Goal: Task Accomplishment & Management: Manage account settings

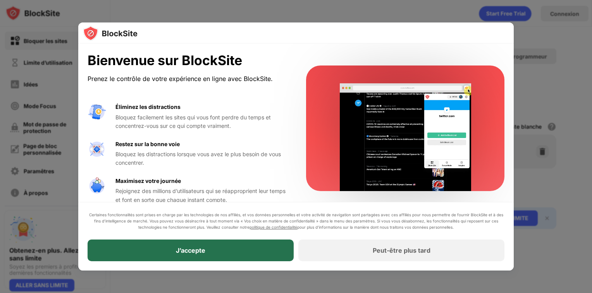
click at [246, 250] on div "J’accepte" at bounding box center [191, 251] width 206 height 22
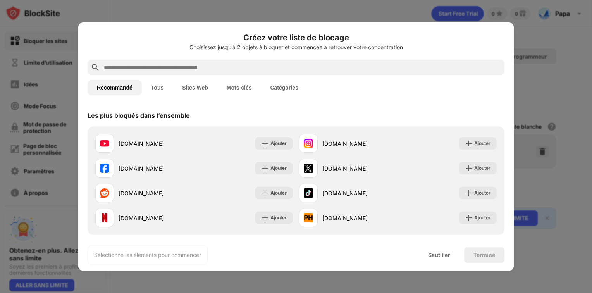
click at [282, 92] on button "Catégories" at bounding box center [284, 88] width 47 height 16
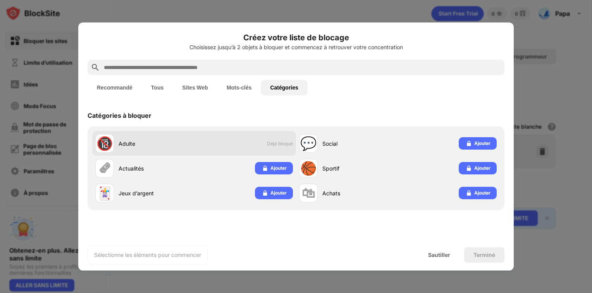
click at [267, 141] on span "Déjà bloqué" at bounding box center [280, 144] width 26 height 6
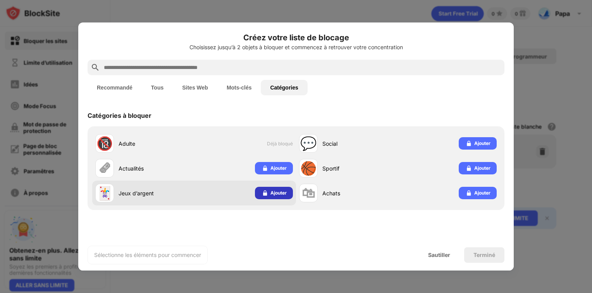
click at [271, 193] on div "Ajouter" at bounding box center [279, 193] width 16 height 8
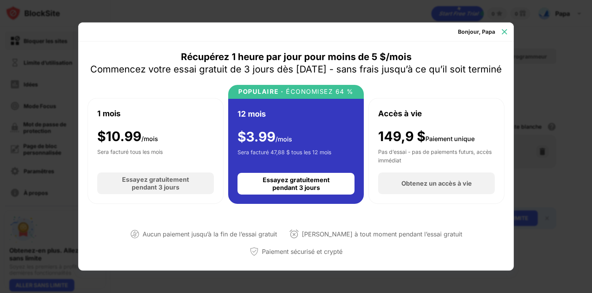
click at [506, 29] on img at bounding box center [505, 32] width 8 height 8
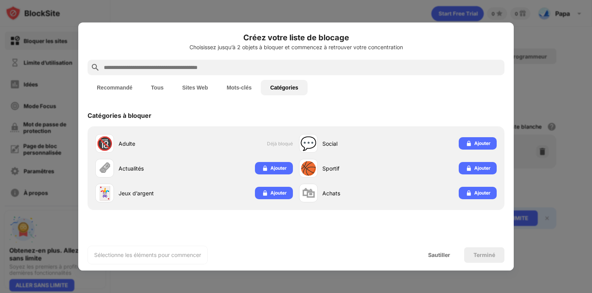
click at [196, 88] on button "Sites Web" at bounding box center [195, 88] width 45 height 16
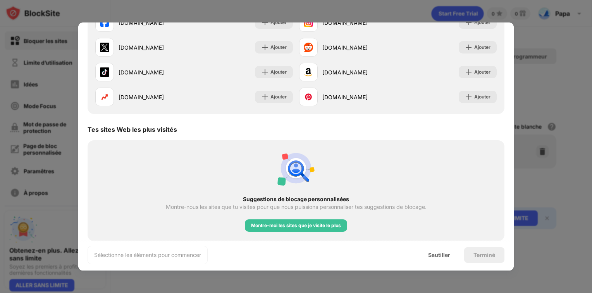
scroll to position [150, 0]
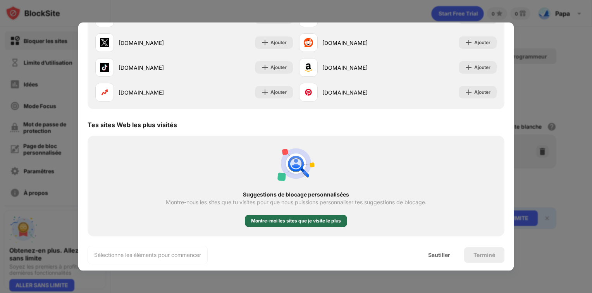
click at [286, 223] on div "Montre-moi les sites que je visite le plus" at bounding box center [296, 221] width 90 height 8
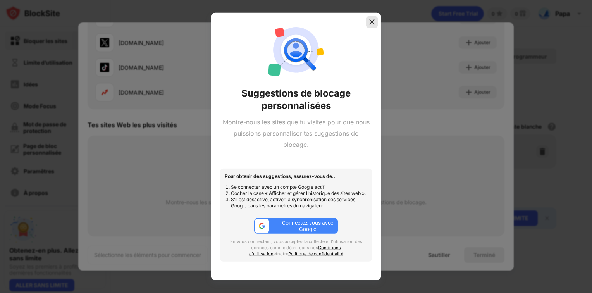
click at [373, 24] on div at bounding box center [372, 22] width 12 height 12
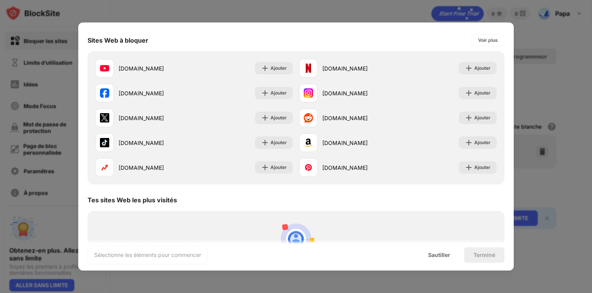
scroll to position [0, 0]
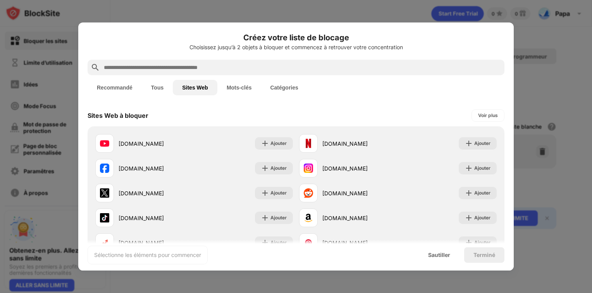
click at [154, 91] on button "Tous" at bounding box center [157, 88] width 31 height 16
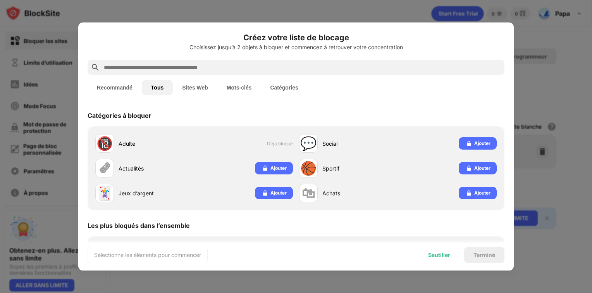
click at [446, 255] on div "Sautiller" at bounding box center [439, 255] width 22 height 6
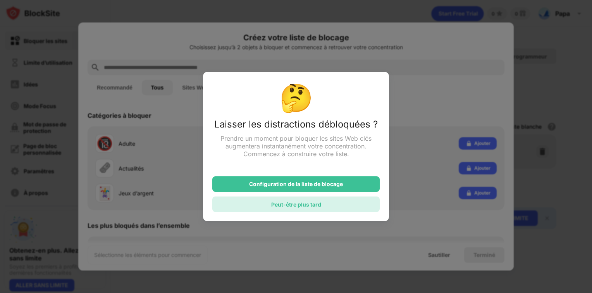
click at [340, 205] on div "Peut-être plus tard" at bounding box center [295, 205] width 167 height 16
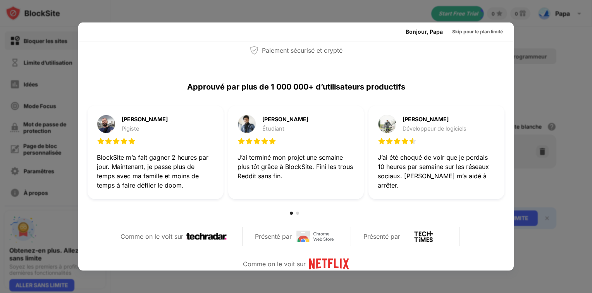
scroll to position [210, 0]
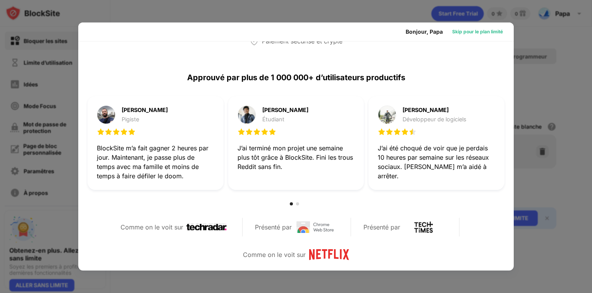
click at [453, 35] on div "Skip pour le plan limité" at bounding box center [477, 32] width 51 height 8
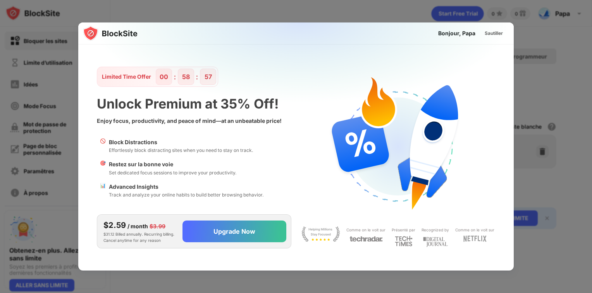
scroll to position [0, 0]
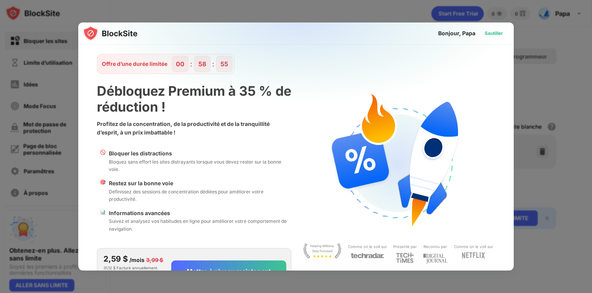
click at [486, 33] on div "Sautiller" at bounding box center [494, 33] width 18 height 8
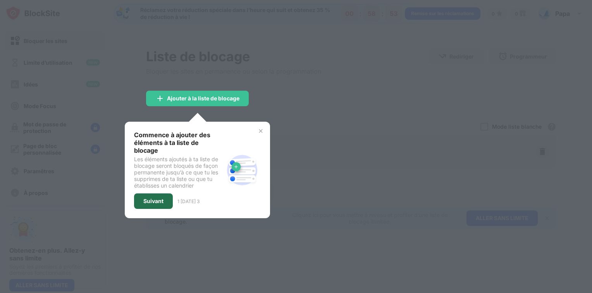
click at [155, 198] on div "Suivant" at bounding box center [153, 201] width 20 height 6
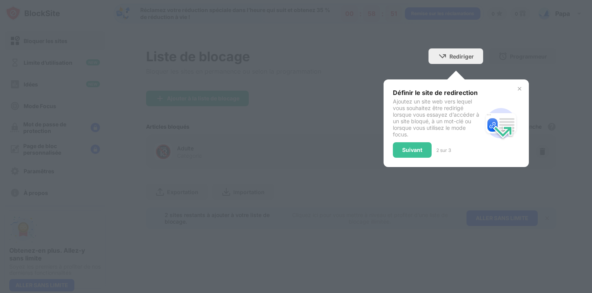
click at [525, 88] on div "Définir le site de redirection Ajoutez un site web vers lequel vous souhaitez ê…" at bounding box center [456, 123] width 145 height 88
click at [519, 88] on img at bounding box center [520, 89] width 6 height 6
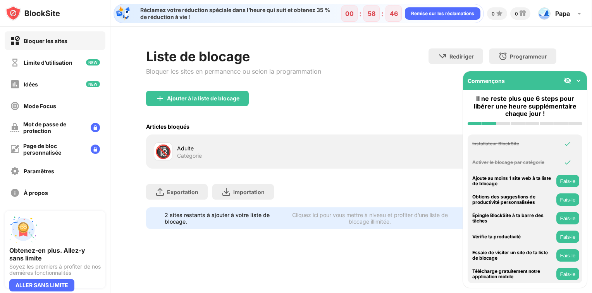
click at [579, 83] on img at bounding box center [579, 81] width 8 height 8
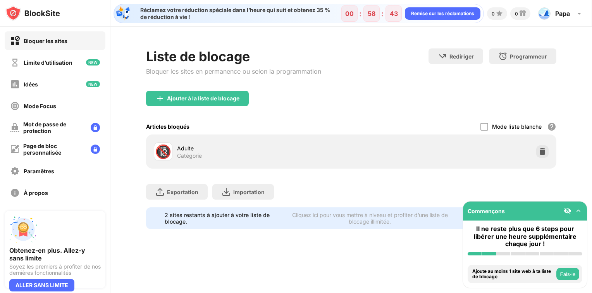
click at [324, 146] on div "Adulte" at bounding box center [264, 148] width 174 height 8
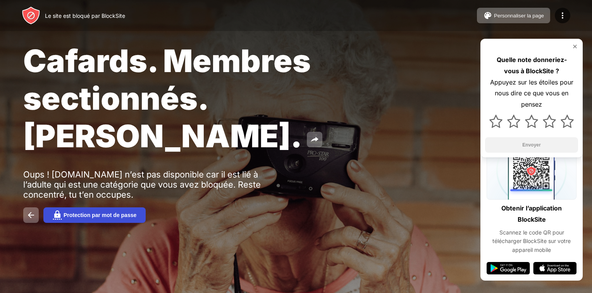
click at [87, 207] on button "Protection par mot de passe" at bounding box center [94, 215] width 102 height 16
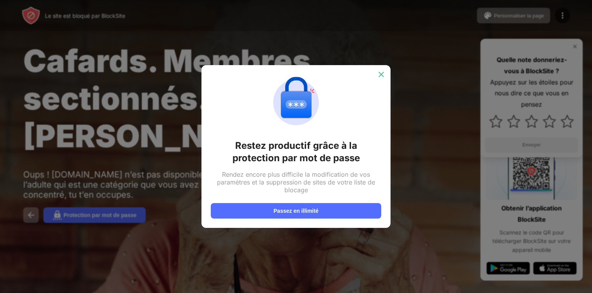
click at [383, 71] on img at bounding box center [382, 75] width 8 height 8
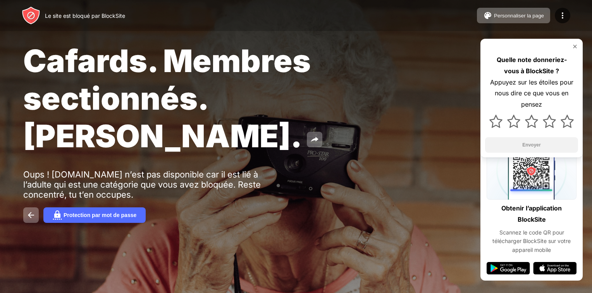
click at [574, 46] on img at bounding box center [575, 46] width 6 height 6
